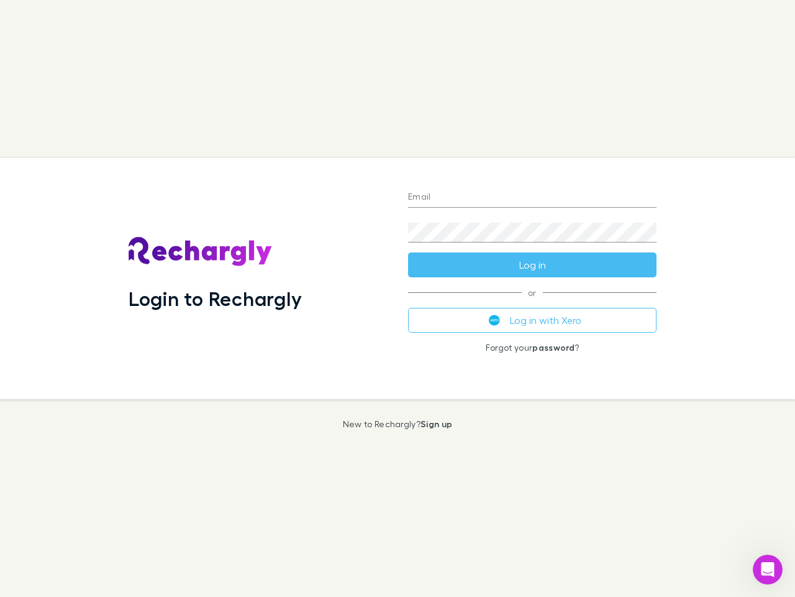
click at [398, 298] on div "Login to Rechargly" at bounding box center [259, 278] width 280 height 241
click at [533, 198] on input "Email" at bounding box center [532, 198] width 249 height 20
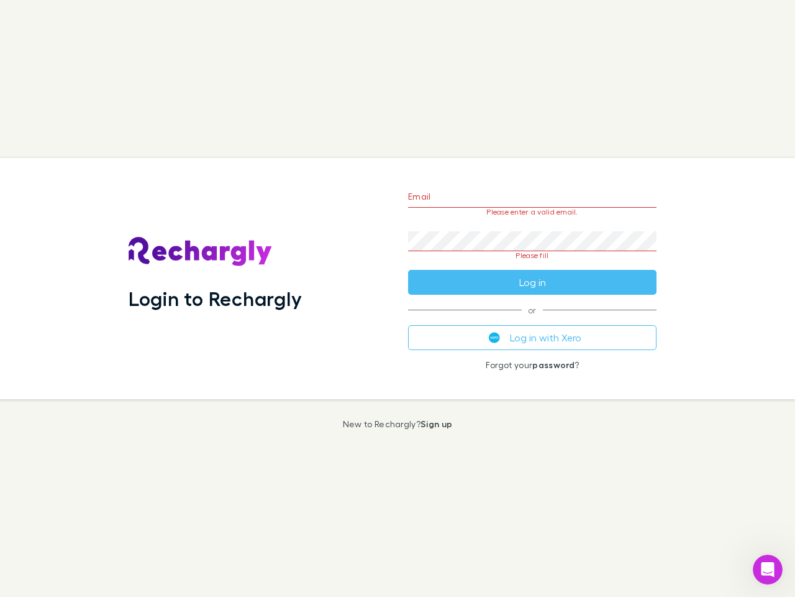
click at [533, 265] on form "Email Please enter a valid email. Password Please fill Log in" at bounding box center [532, 236] width 249 height 117
click at [533, 320] on div "Email Please enter a valid email. Password Please fill Log in or Log in with Xe…" at bounding box center [532, 278] width 268 height 241
click at [768, 569] on icon "Open Intercom Messenger" at bounding box center [768, 569] width 21 height 21
